Goal: Navigation & Orientation: Find specific page/section

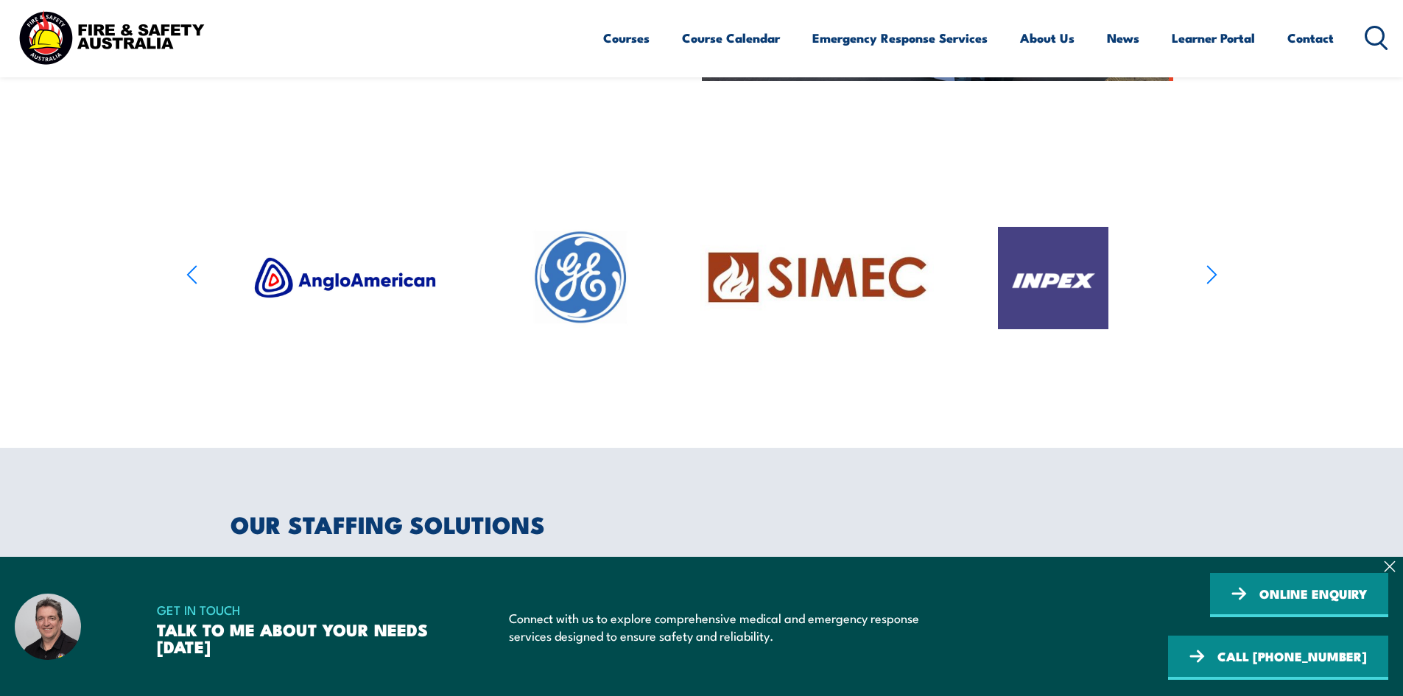
scroll to position [737, 0]
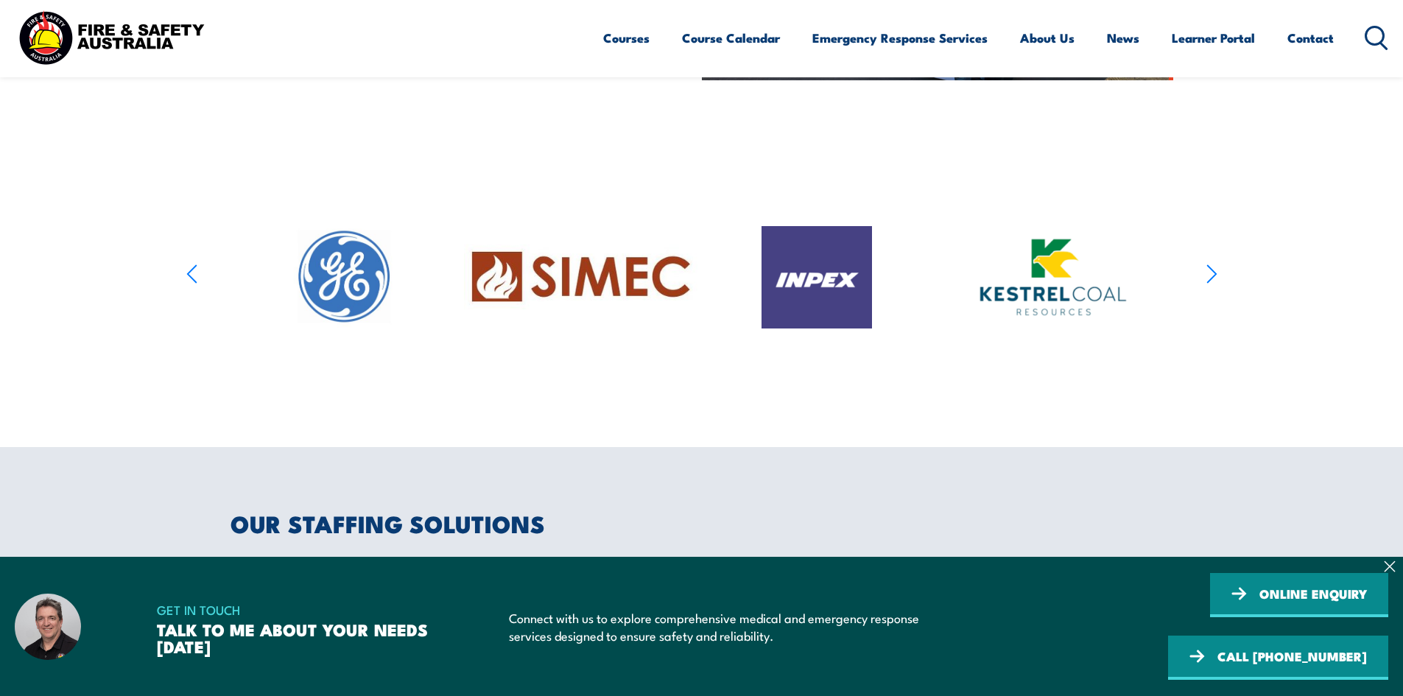
click at [1206, 278] on icon "button" at bounding box center [1211, 274] width 11 height 21
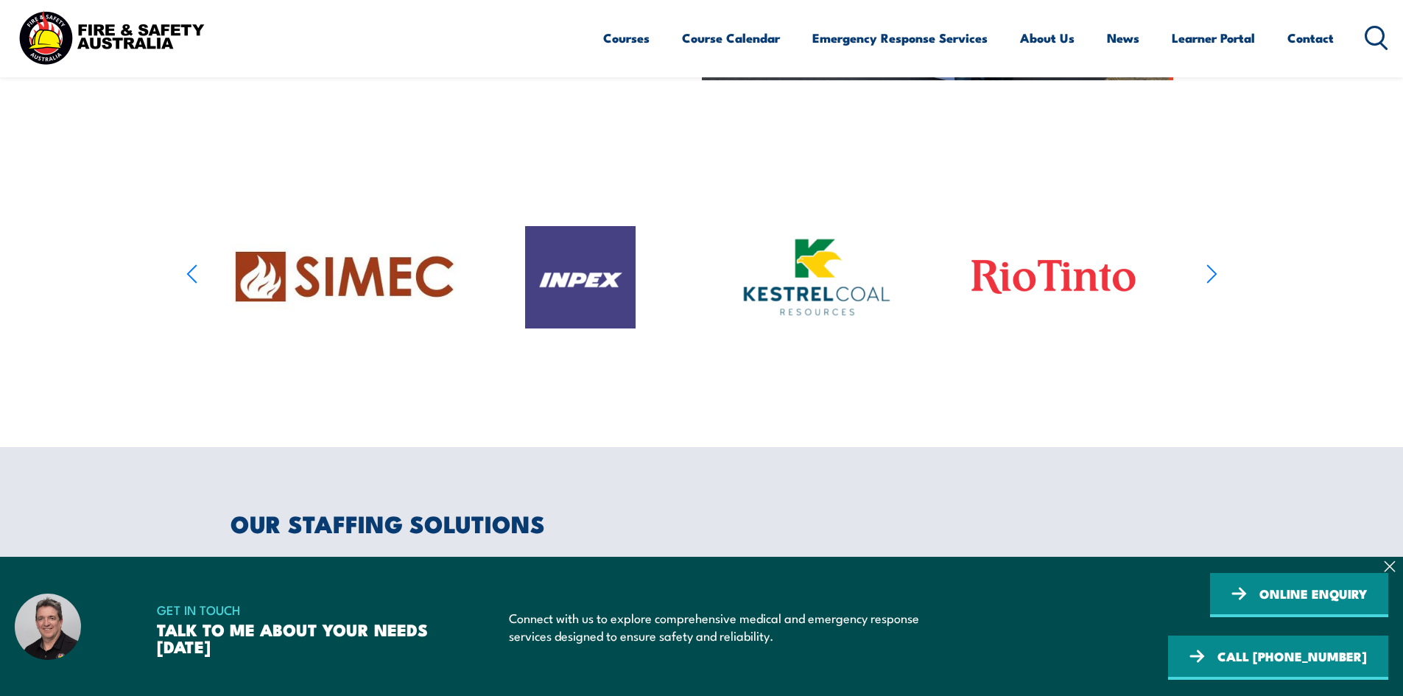
click at [1206, 278] on icon "button" at bounding box center [1211, 274] width 11 height 21
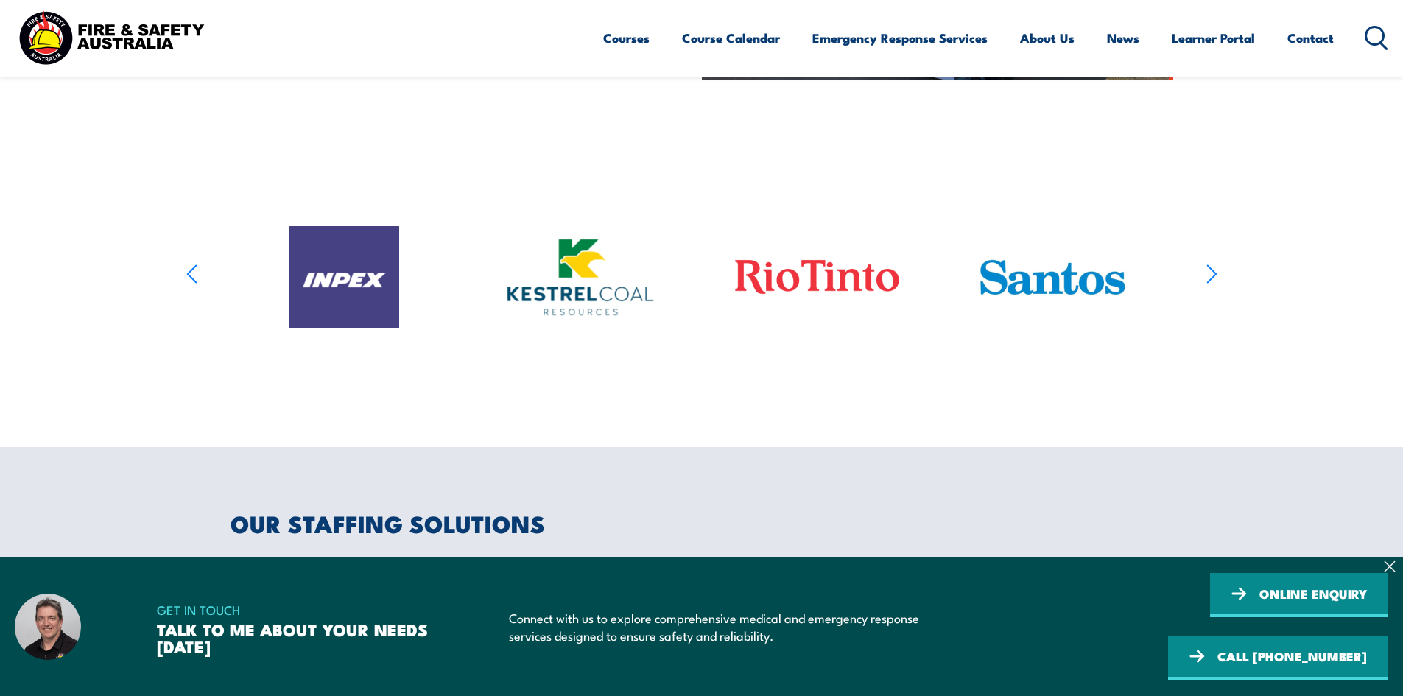
click at [1206, 278] on icon "button" at bounding box center [1211, 274] width 11 height 21
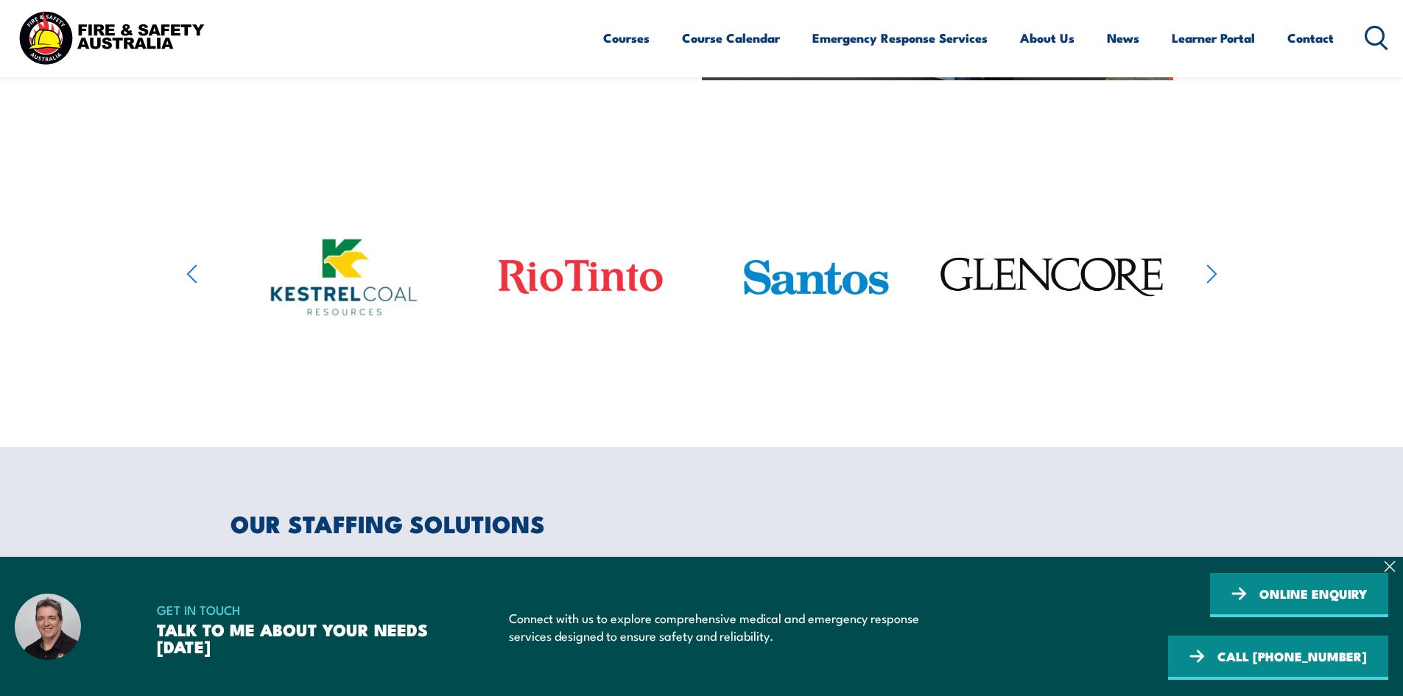
click at [1206, 278] on icon "button" at bounding box center [1211, 274] width 11 height 21
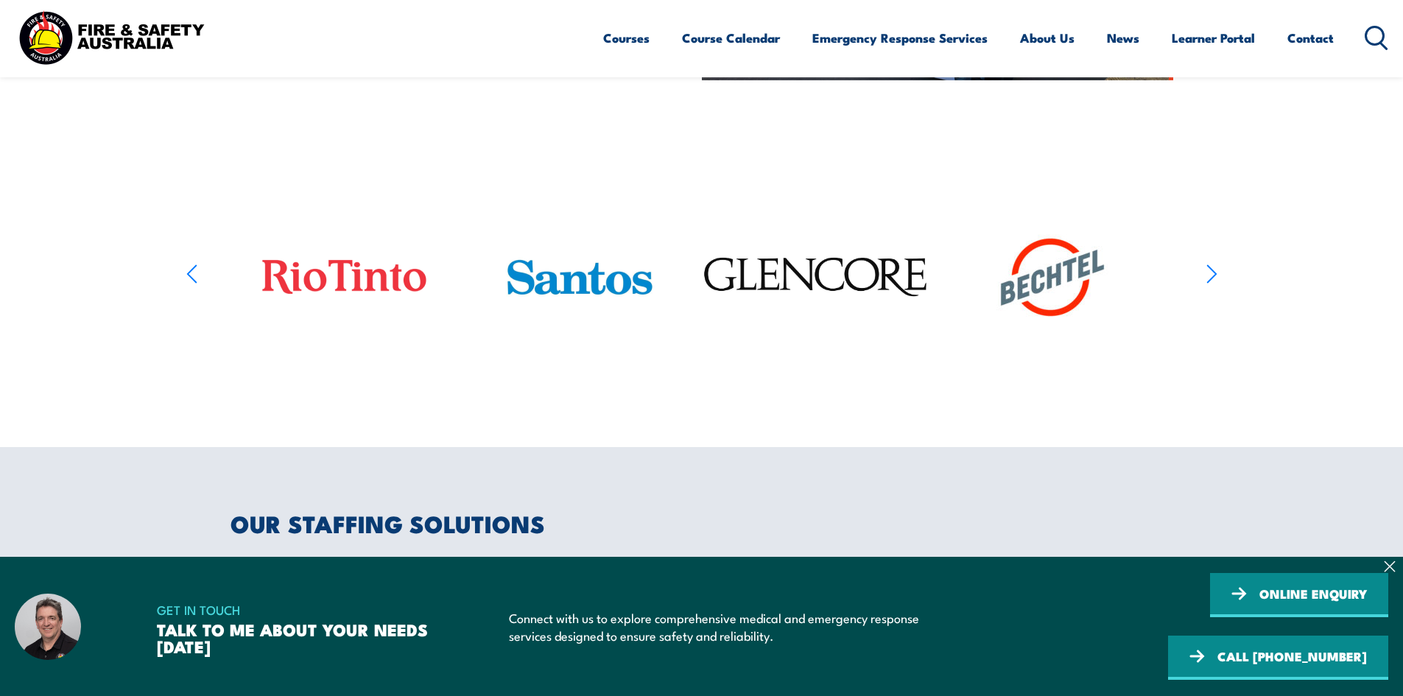
click at [1206, 278] on icon "button" at bounding box center [1211, 274] width 11 height 21
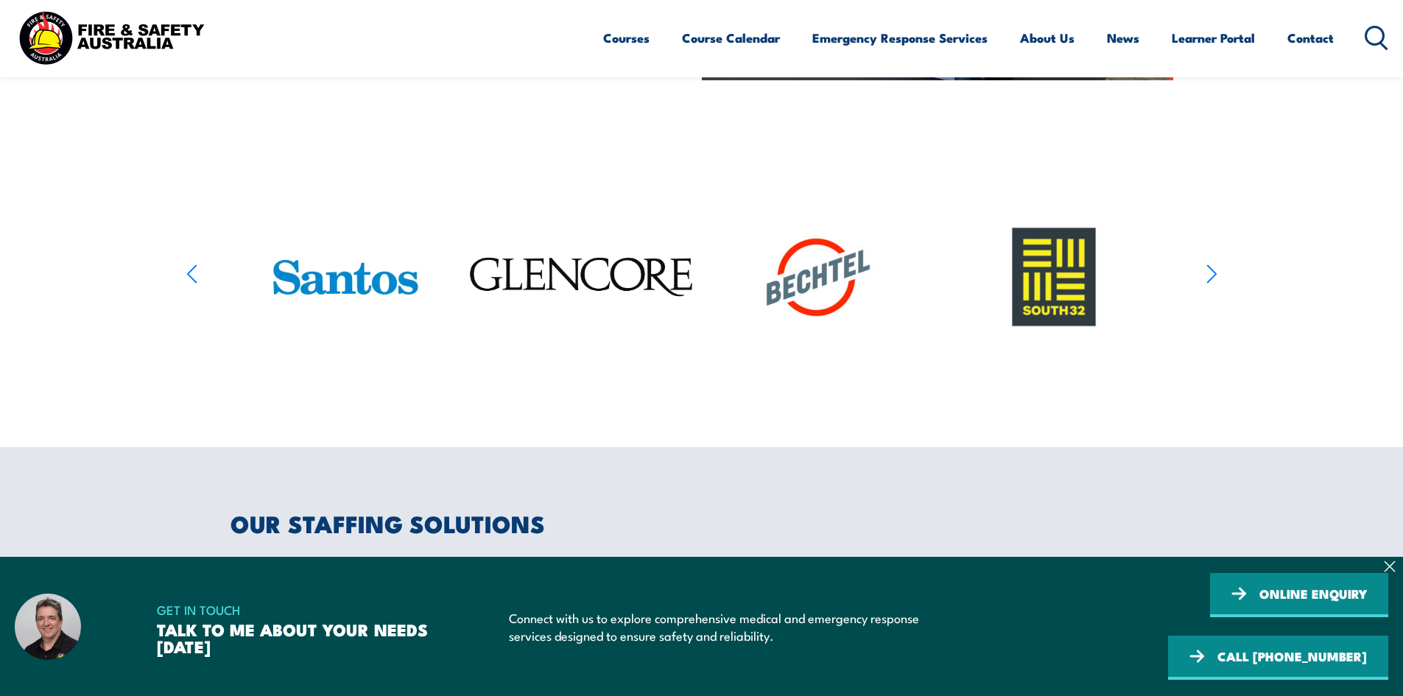
click at [1206, 278] on icon "button" at bounding box center [1211, 274] width 11 height 21
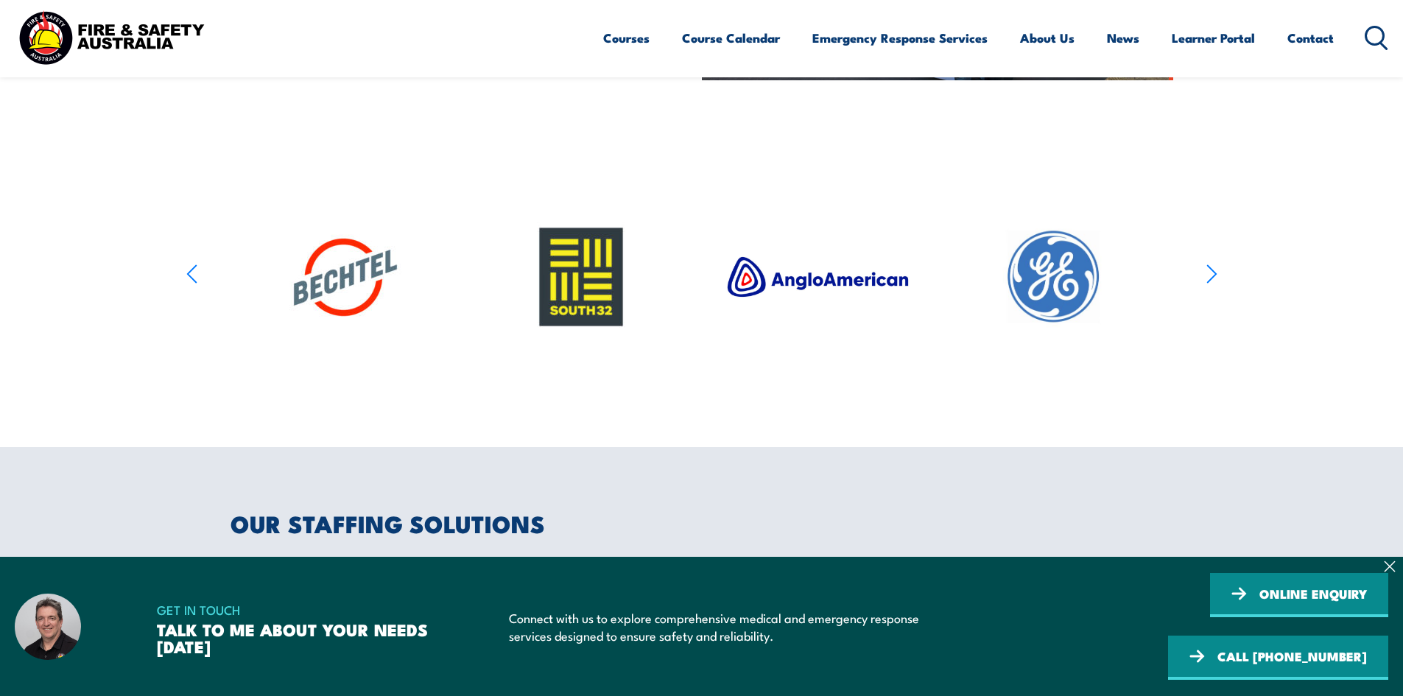
click at [1206, 278] on icon "button" at bounding box center [1211, 274] width 11 height 21
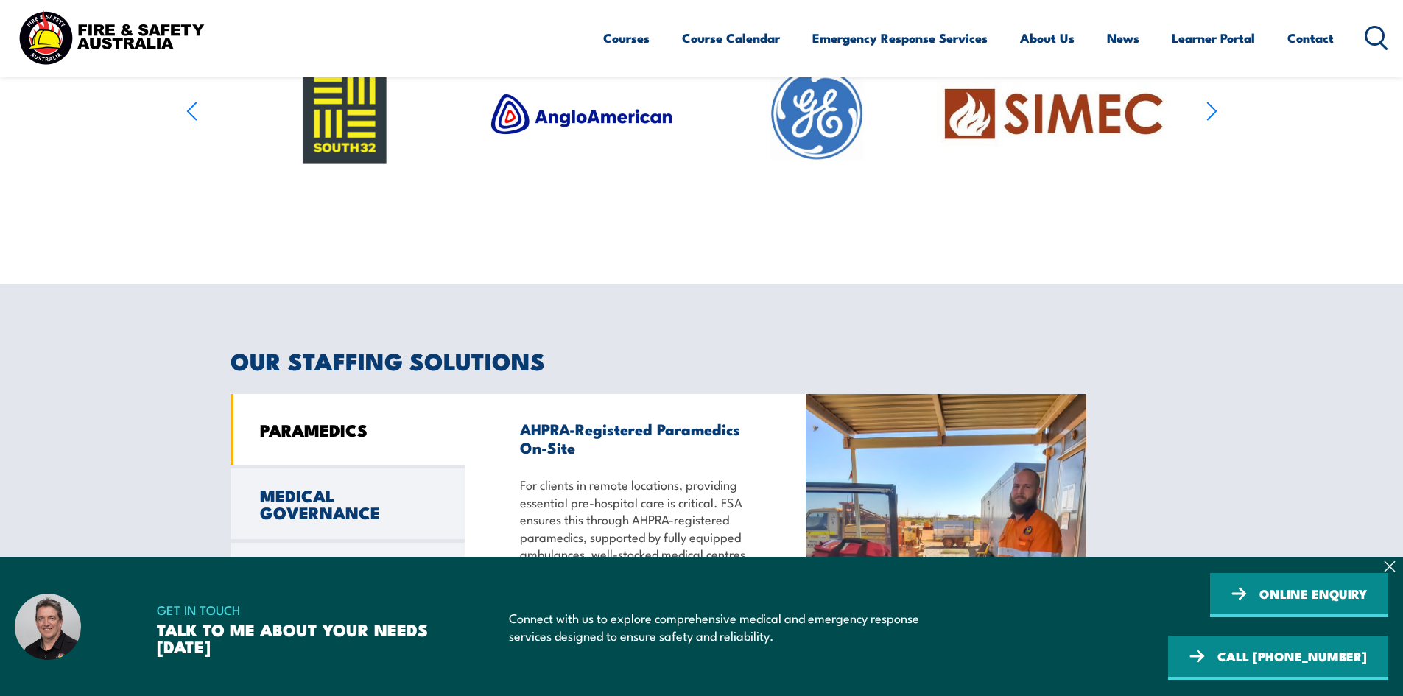
scroll to position [1105, 0]
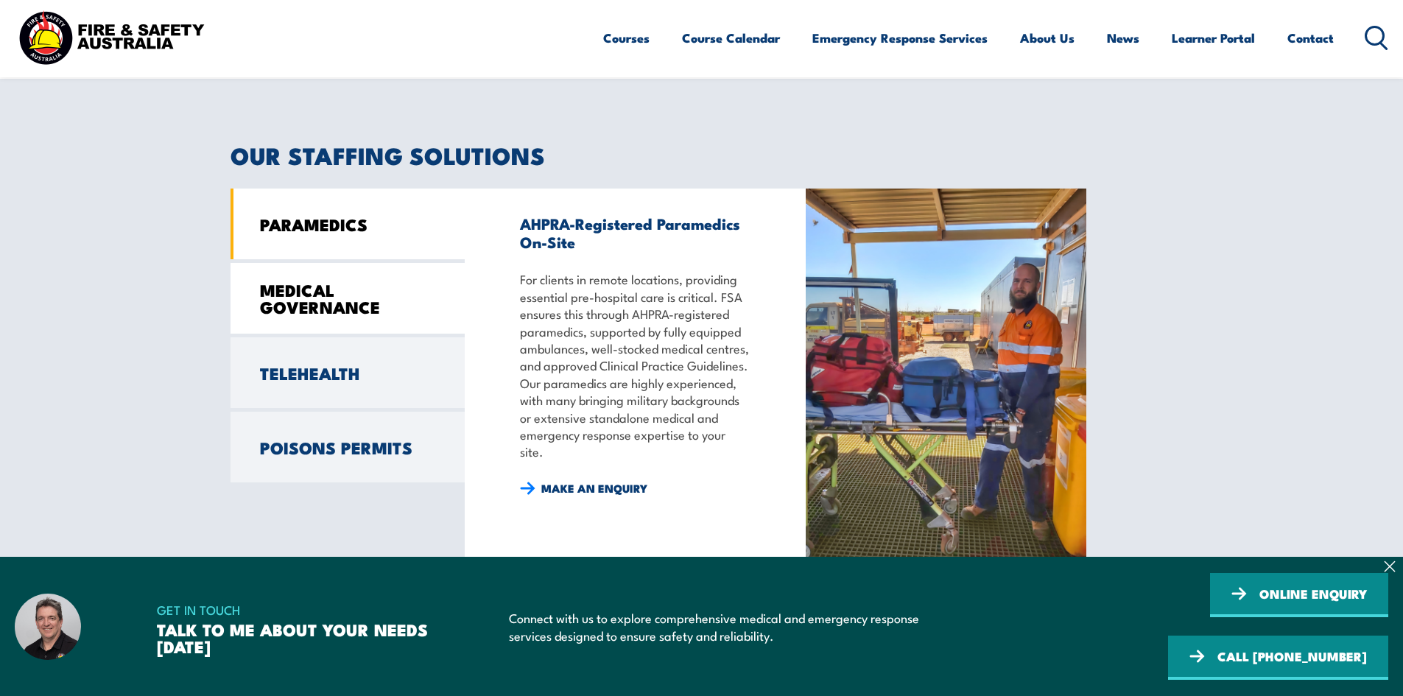
click at [292, 298] on link "MEDICAL GOVERNANCE" at bounding box center [348, 298] width 234 height 71
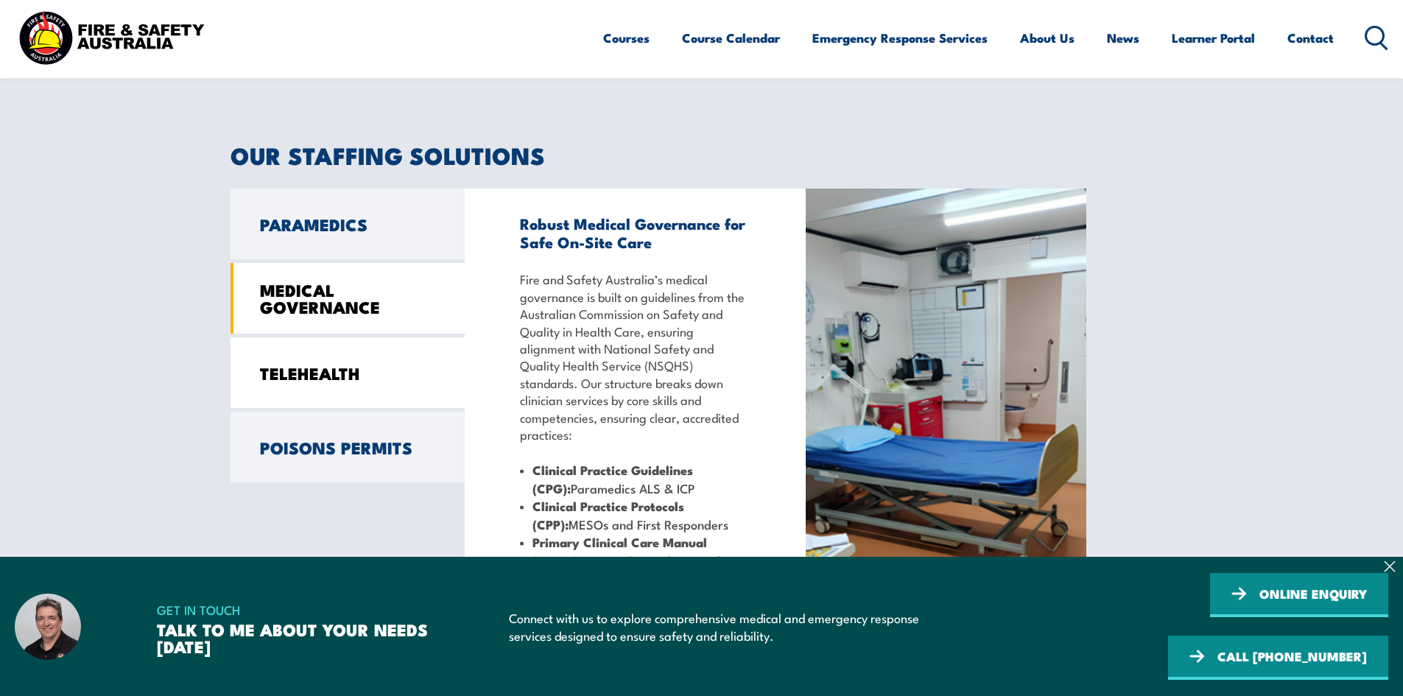
click at [305, 359] on link "TELEHEALTH" at bounding box center [348, 372] width 234 height 71
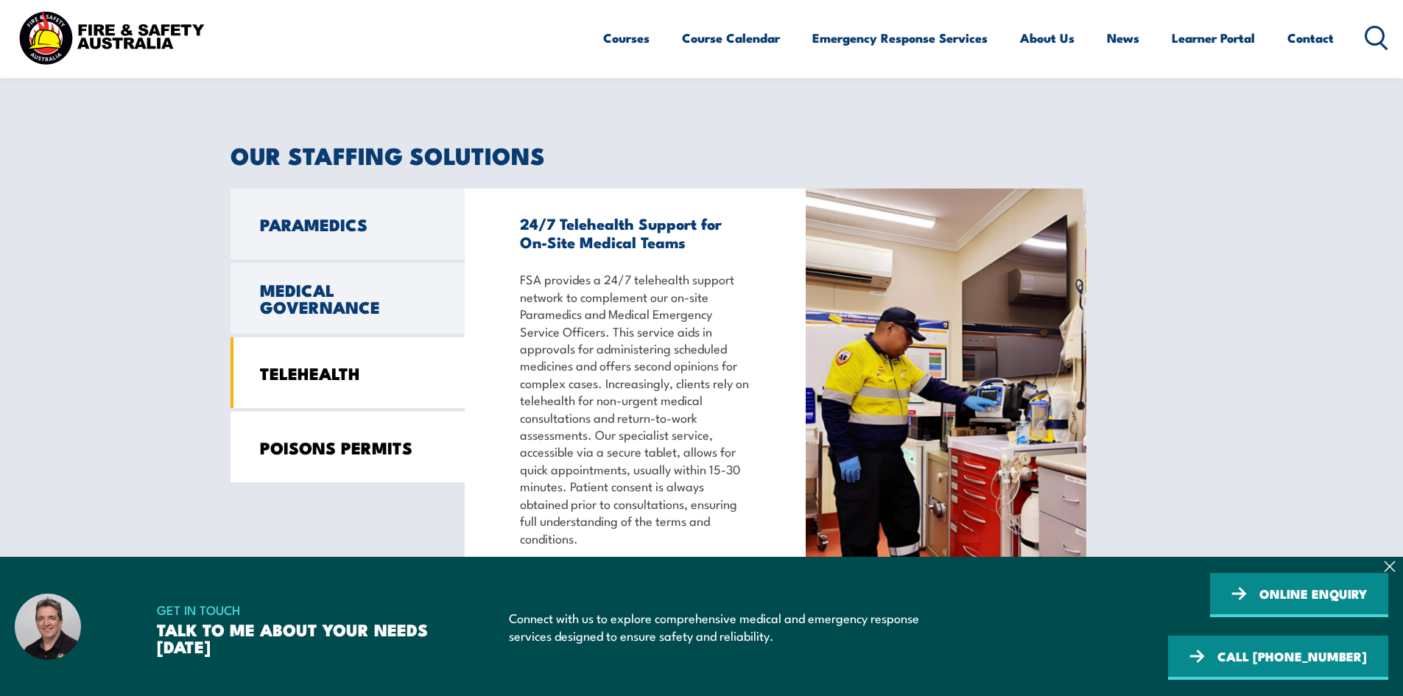
click at [335, 430] on link "POISONS PERMITS" at bounding box center [348, 447] width 234 height 71
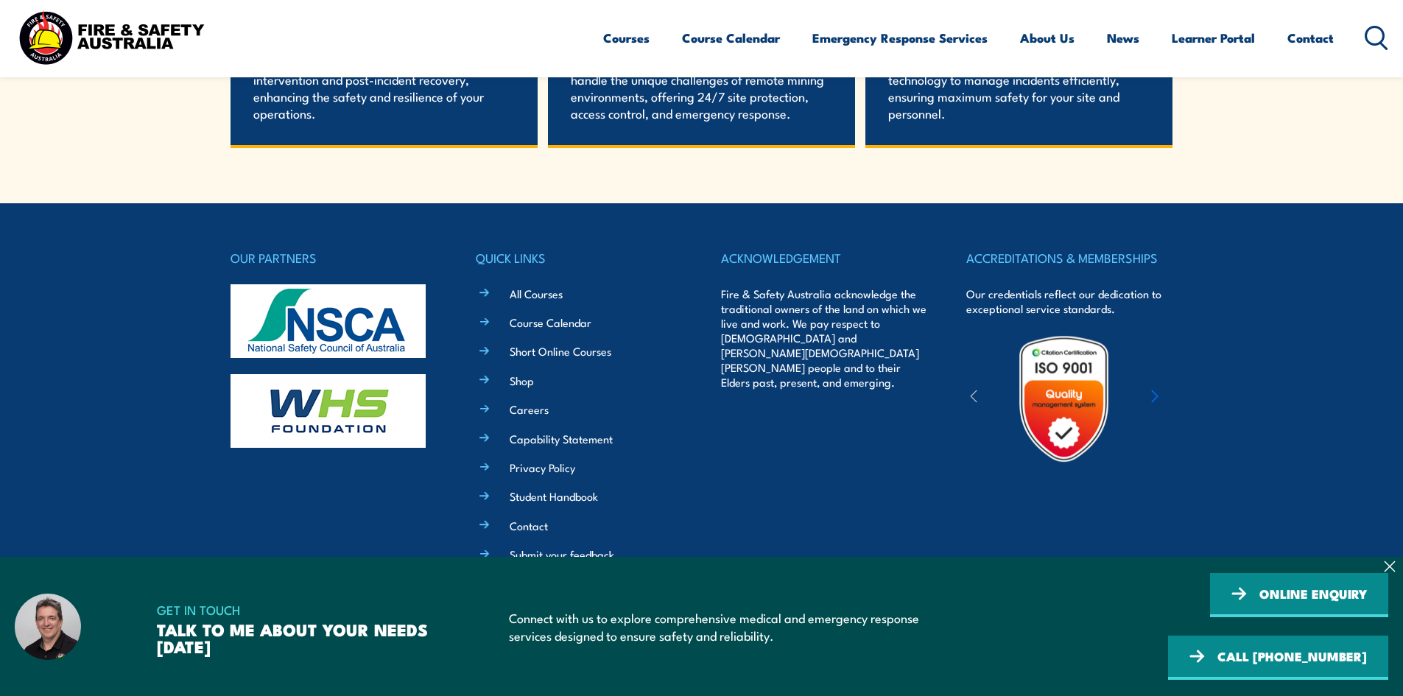
scroll to position [3247, 0]
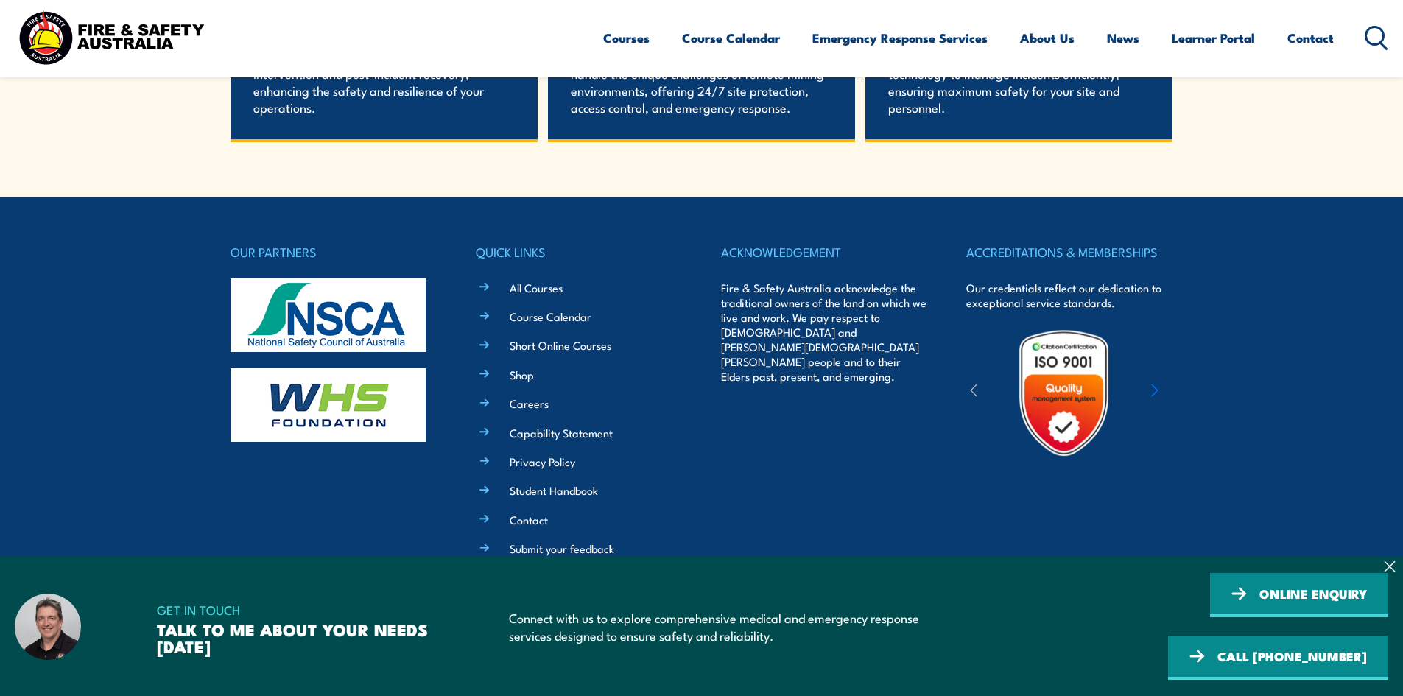
click at [1148, 382] on div at bounding box center [1064, 393] width 196 height 130
click at [1151, 386] on icon "button" at bounding box center [1154, 390] width 7 height 15
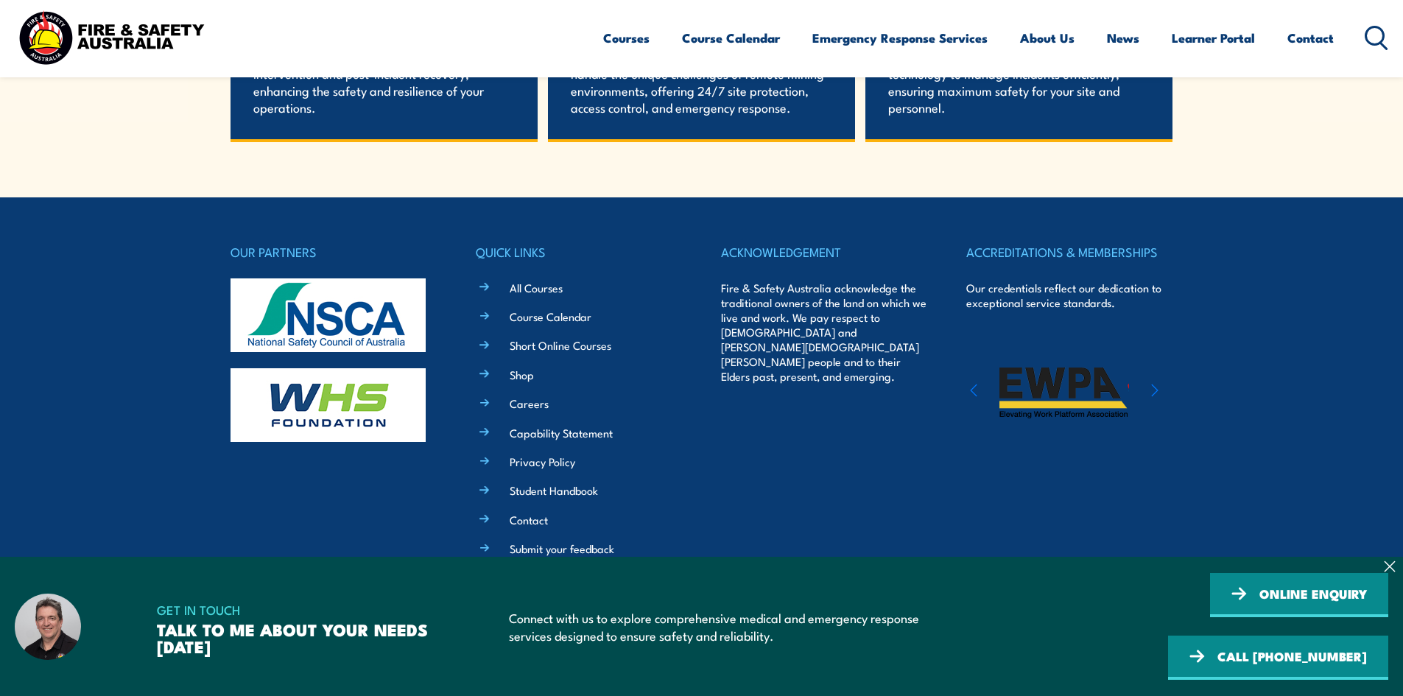
click at [1151, 386] on icon "button" at bounding box center [1154, 390] width 7 height 15
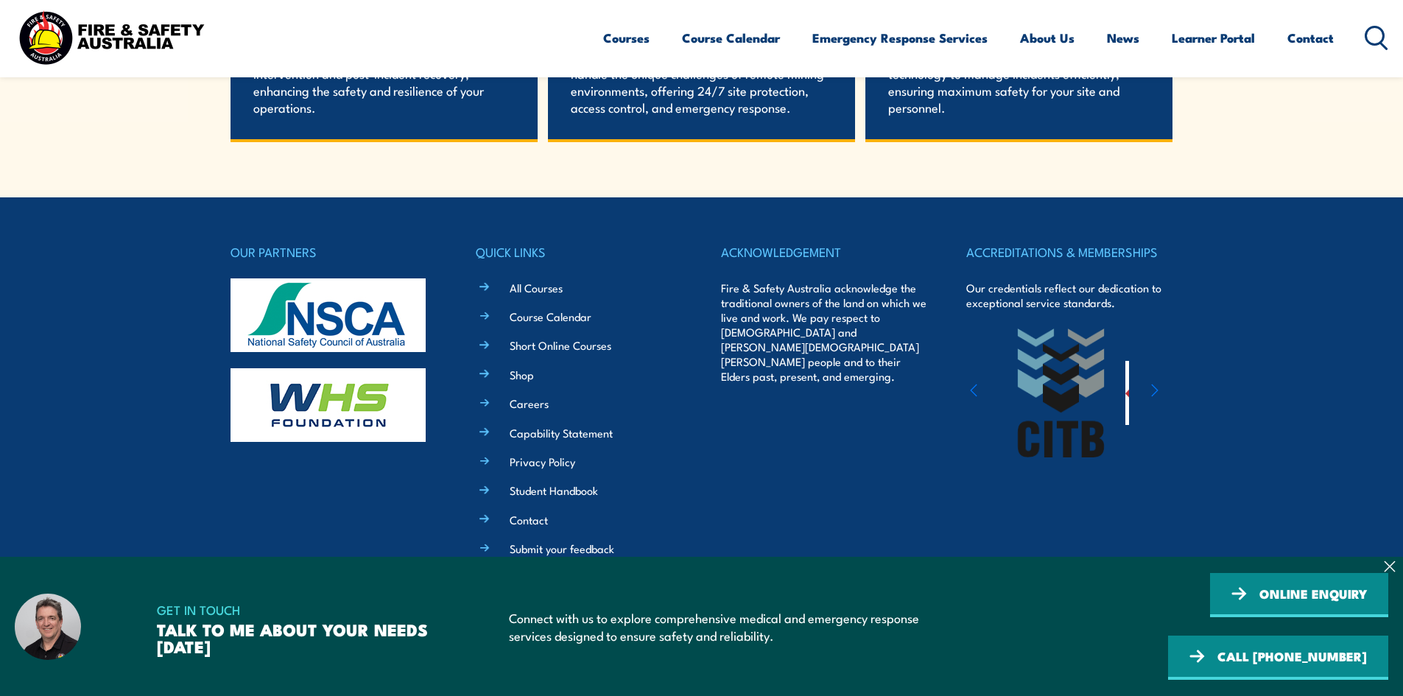
click at [1151, 386] on icon "button" at bounding box center [1154, 390] width 7 height 15
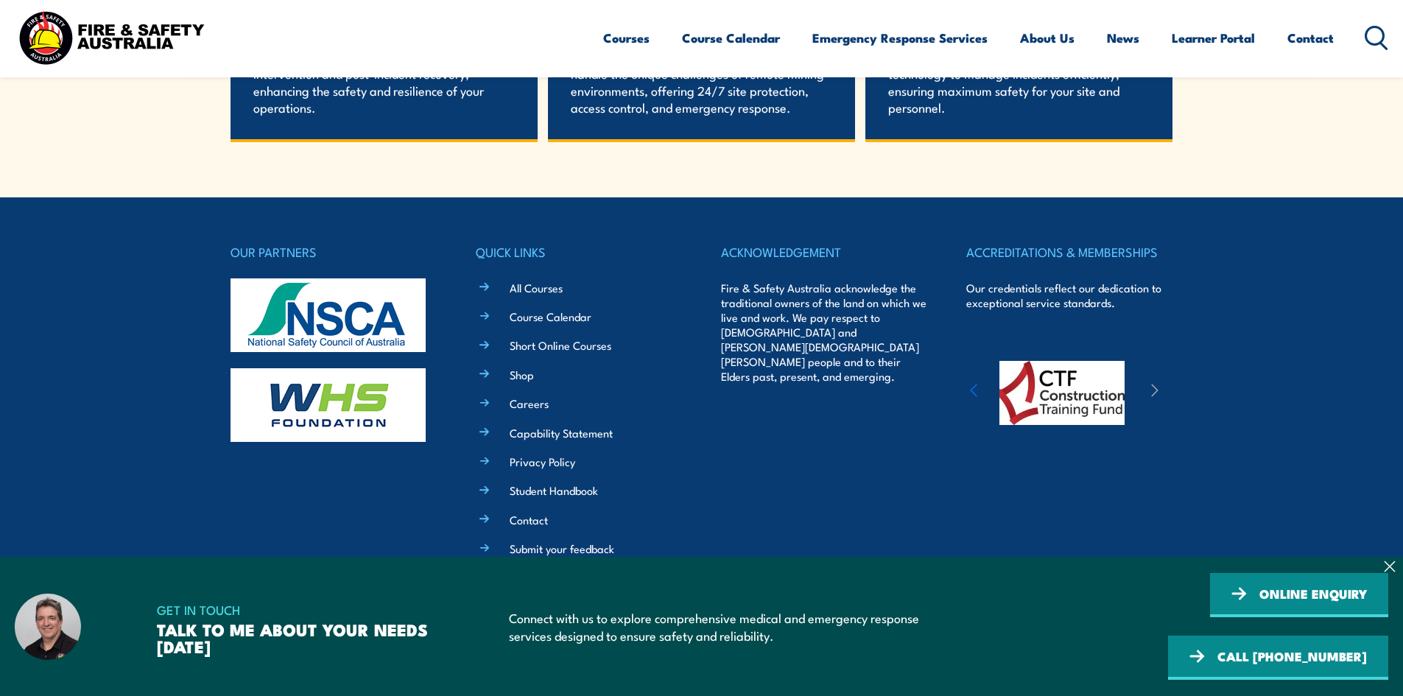
click at [1151, 386] on icon "button" at bounding box center [1154, 390] width 7 height 15
click at [983, 390] on div at bounding box center [1064, 393] width 196 height 130
click at [980, 392] on div at bounding box center [1064, 393] width 196 height 130
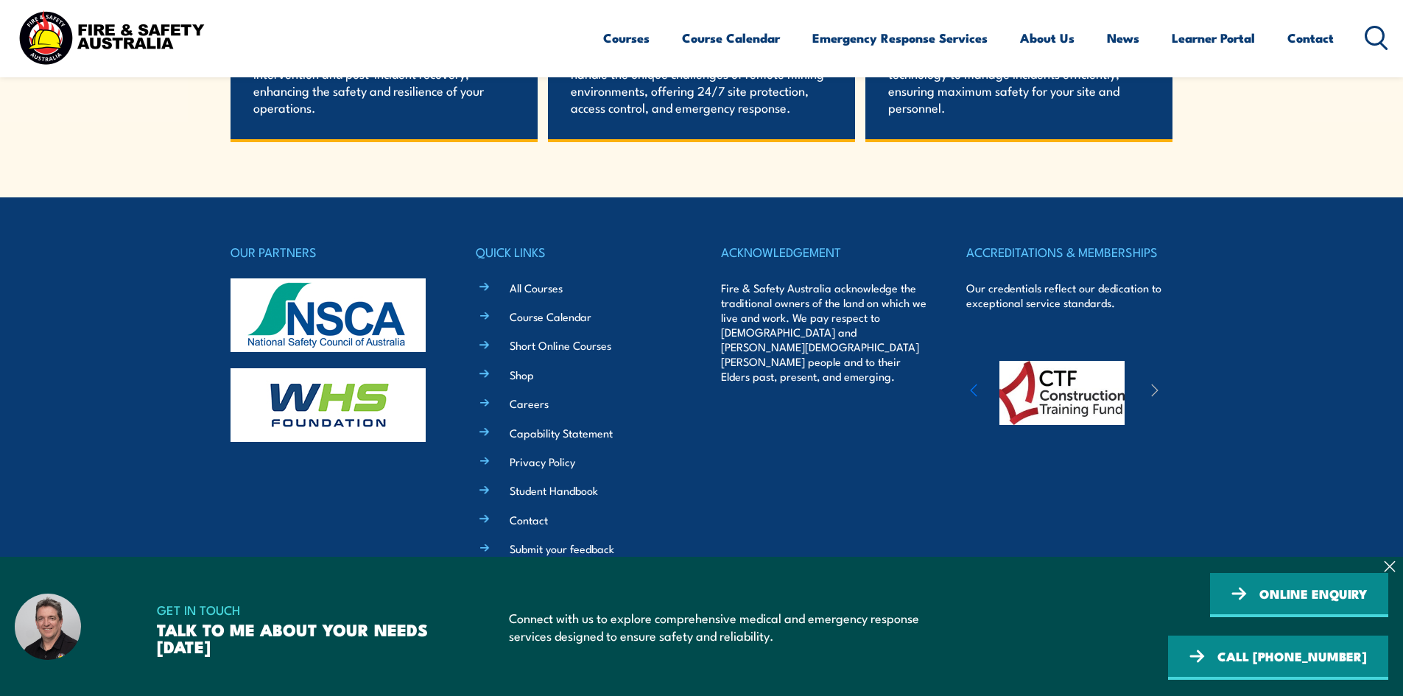
click at [972, 398] on icon "button" at bounding box center [973, 390] width 7 height 15
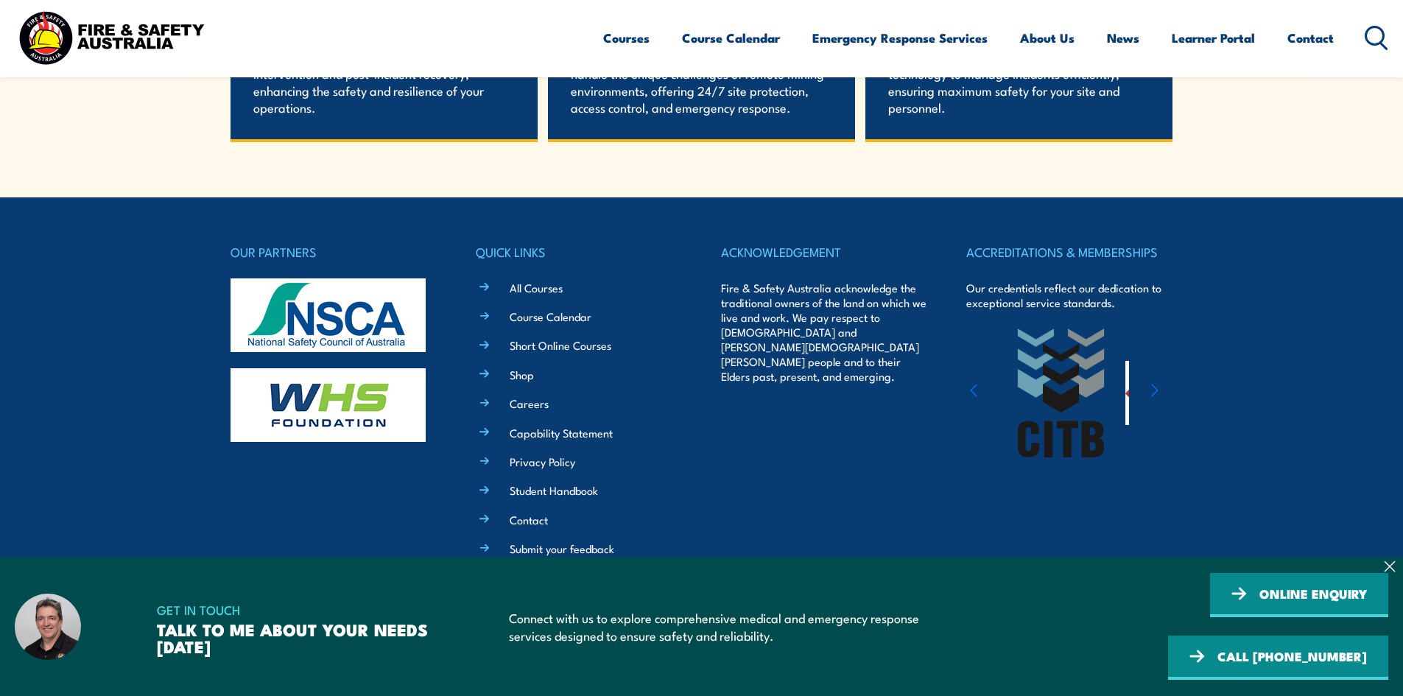
click at [972, 398] on icon "button" at bounding box center [973, 390] width 7 height 15
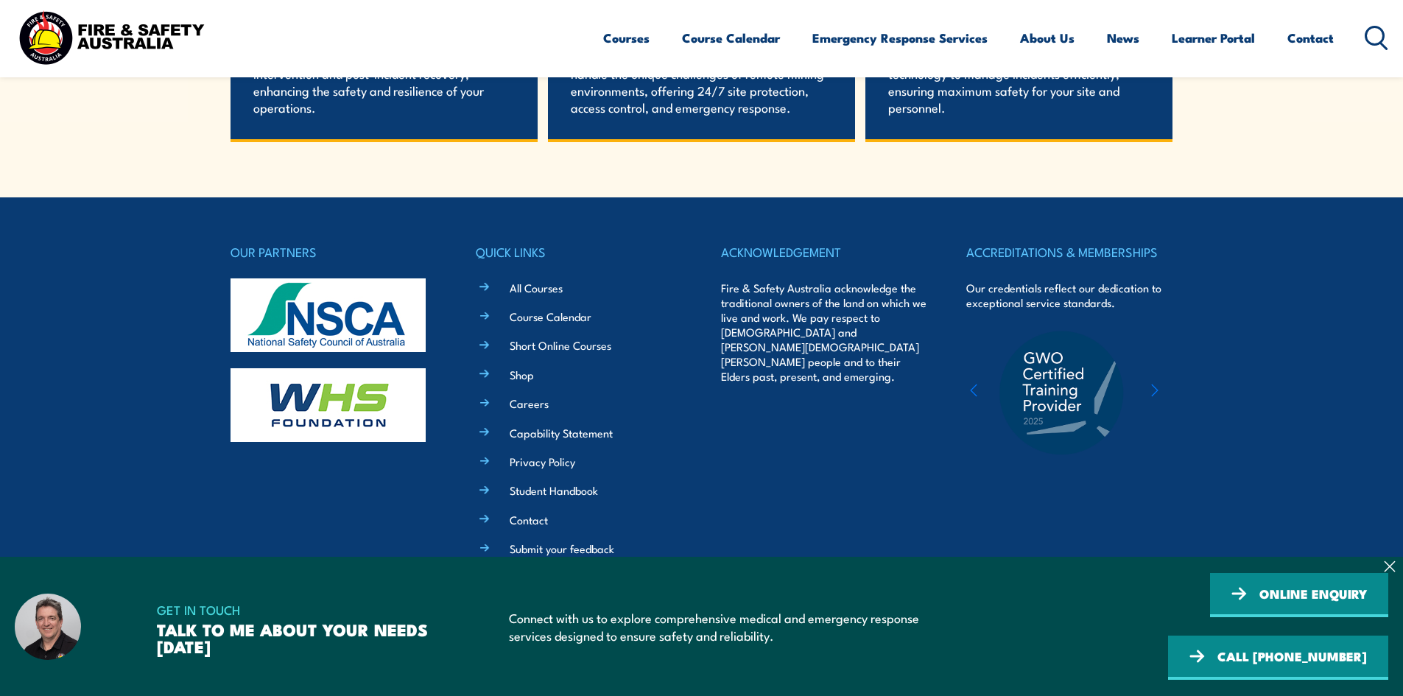
click at [972, 398] on icon "button" at bounding box center [973, 390] width 7 height 15
